Goal: Check status: Check status

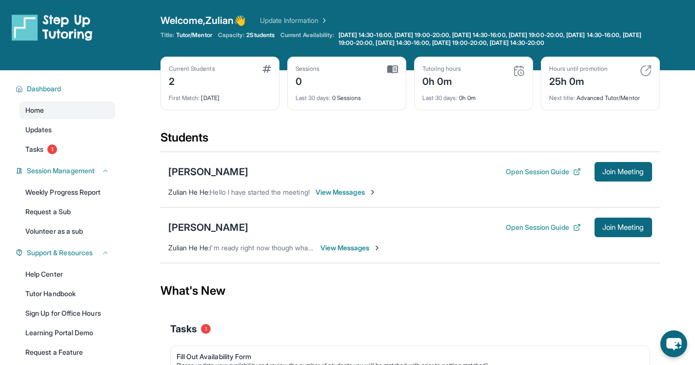
click at [317, 95] on span "Last 30 days :" at bounding box center [312, 97] width 35 height 7
click at [519, 71] on img at bounding box center [519, 71] width 12 height 12
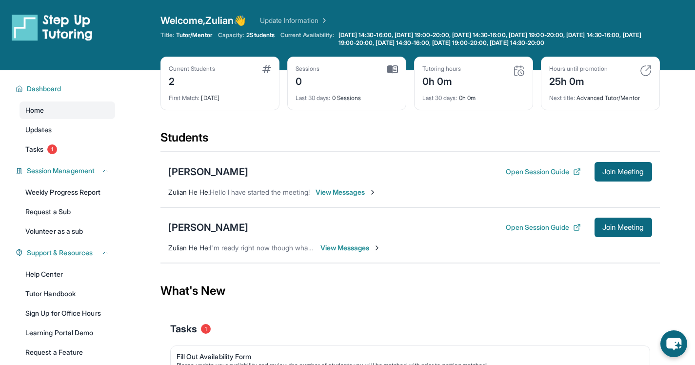
click at [476, 87] on div "Tutoring hours 0h 0m" at bounding box center [473, 76] width 102 height 23
click at [471, 104] on div "Tutoring hours 0h 0m Last 30 days : 0h 0m" at bounding box center [473, 84] width 119 height 54
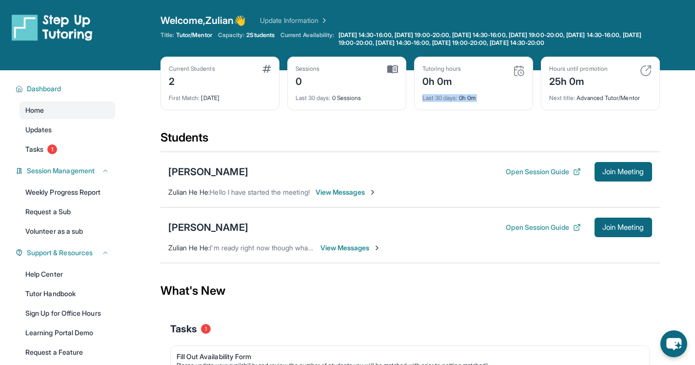
click at [471, 104] on div "Tutoring hours 0h 0m Last 30 days : 0h 0m" at bounding box center [473, 84] width 119 height 54
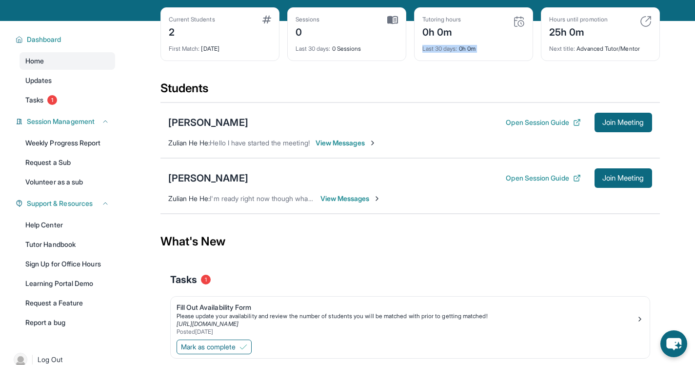
scroll to position [80, 0]
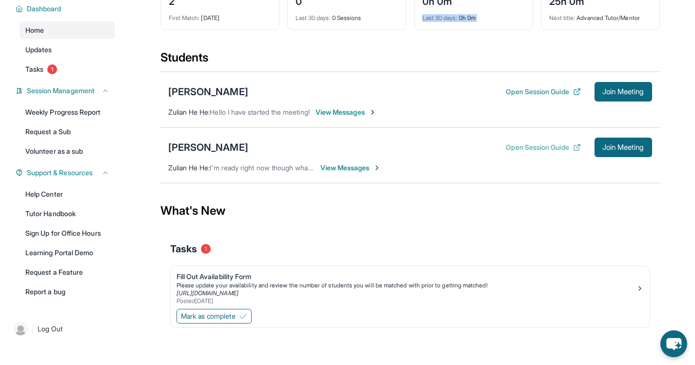
click at [531, 149] on button "Open Session Guide" at bounding box center [543, 147] width 75 height 10
